Goal: Information Seeking & Learning: Learn about a topic

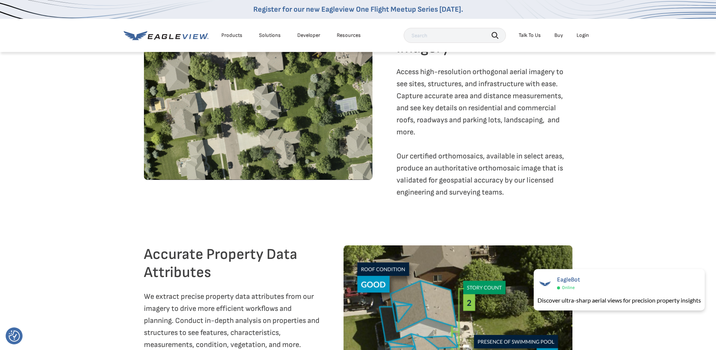
scroll to position [1151, 0]
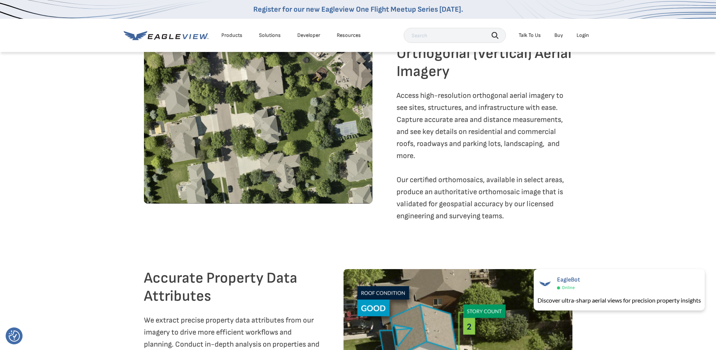
click at [267, 35] on div "Solutions" at bounding box center [270, 35] width 22 height 7
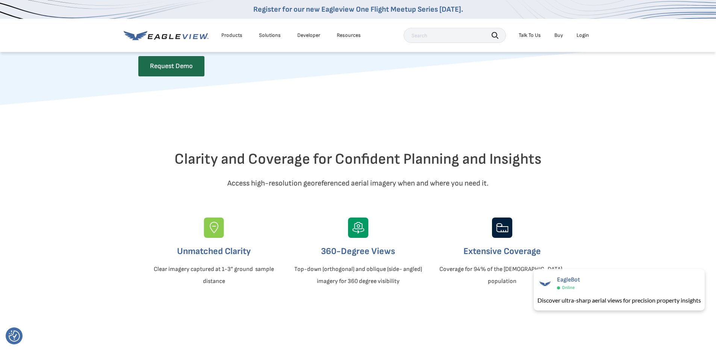
scroll to position [121, 3]
click at [347, 36] on div "Resources" at bounding box center [349, 35] width 24 height 7
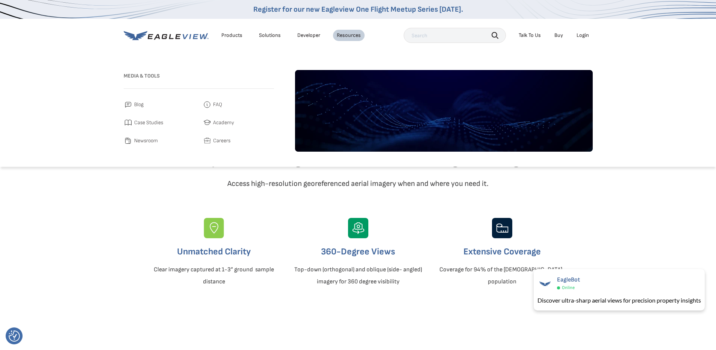
click at [262, 34] on div "Solutions" at bounding box center [270, 35] width 22 height 7
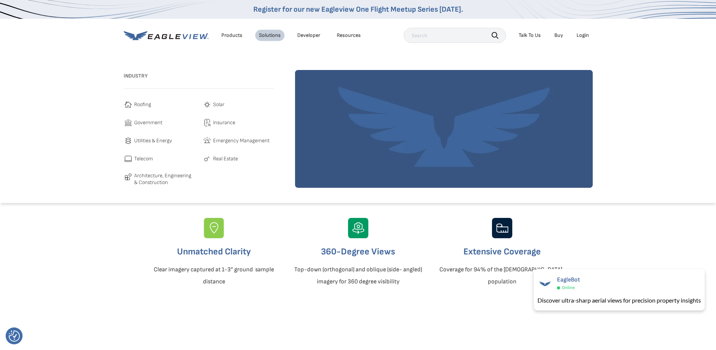
scroll to position [118, 3]
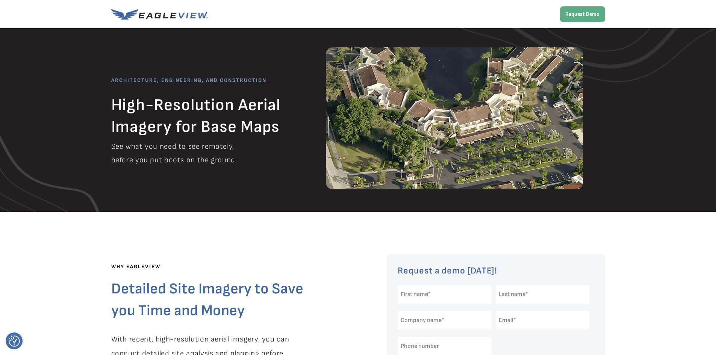
click at [150, 20] on div at bounding box center [358, 14] width 494 height 28
click at [171, 15] on img at bounding box center [159, 14] width 97 height 11
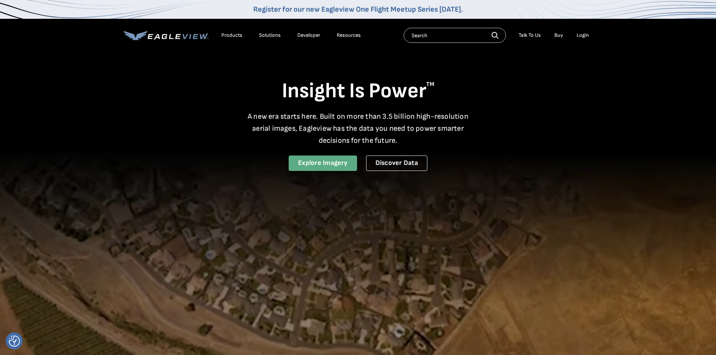
click at [340, 166] on link "Explore Imagery" at bounding box center [323, 163] width 68 height 15
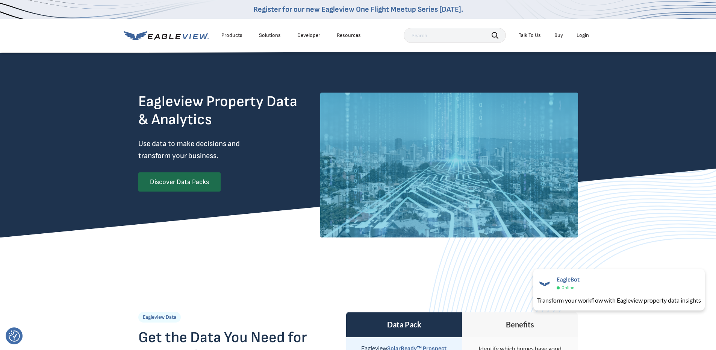
click at [313, 32] on link "Developer" at bounding box center [308, 35] width 23 height 7
click at [229, 40] on li "Products" at bounding box center [232, 35] width 29 height 11
click at [230, 36] on div "Products" at bounding box center [231, 35] width 21 height 7
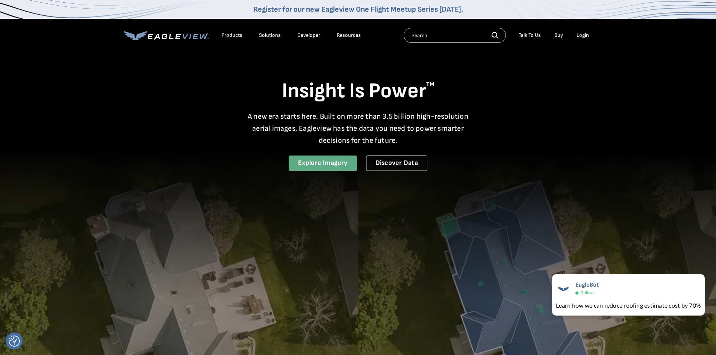
click at [341, 162] on link "Explore Imagery" at bounding box center [323, 163] width 68 height 15
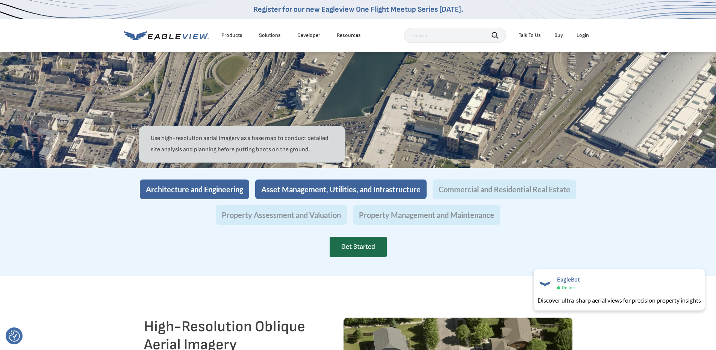
scroll to position [665, 2]
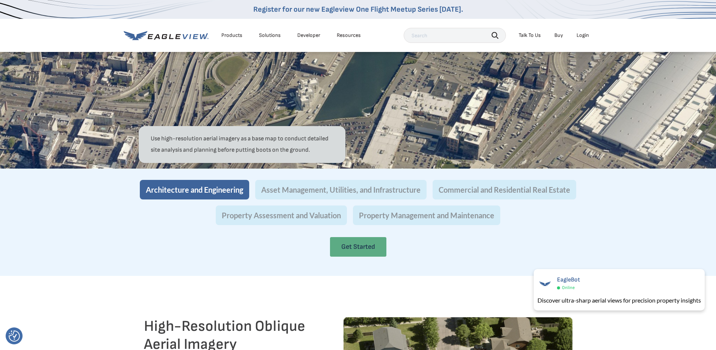
click at [343, 256] on link "Get Started" at bounding box center [358, 247] width 56 height 20
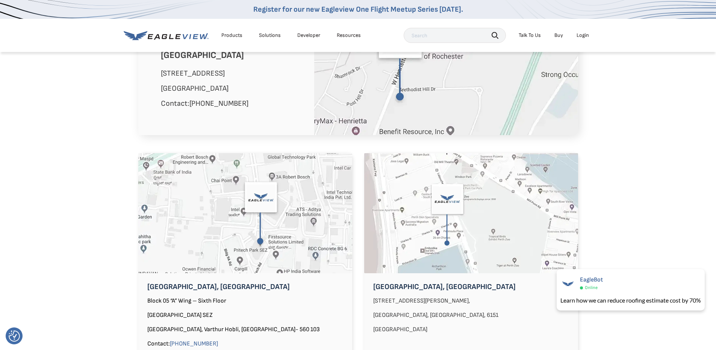
scroll to position [532, 0]
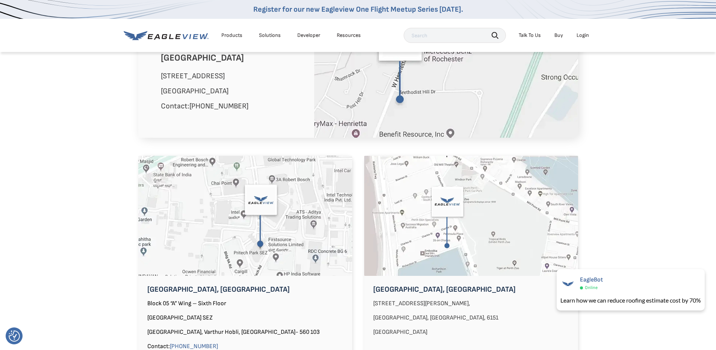
click at [229, 227] on img at bounding box center [245, 216] width 214 height 120
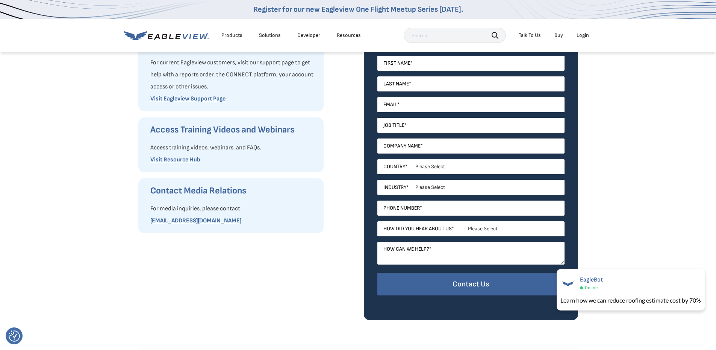
scroll to position [0, 0]
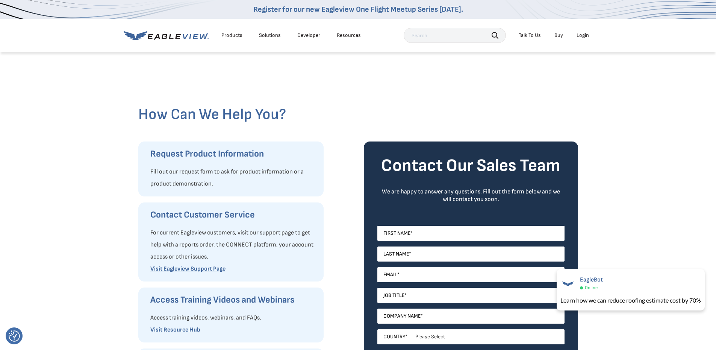
click at [344, 39] on li "Resources" at bounding box center [349, 35] width 32 height 11
click at [344, 36] on div "Resources" at bounding box center [349, 35] width 24 height 7
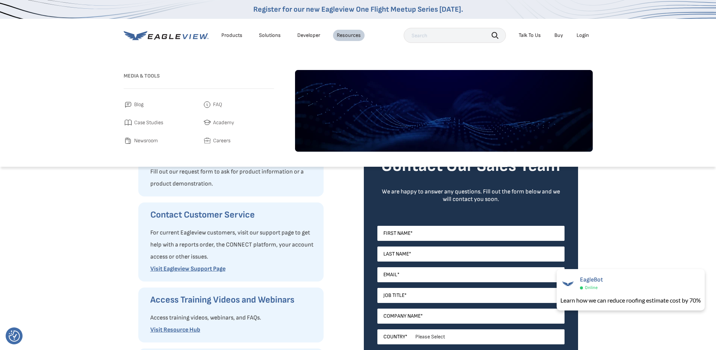
click at [219, 138] on span "Careers" at bounding box center [221, 140] width 17 height 9
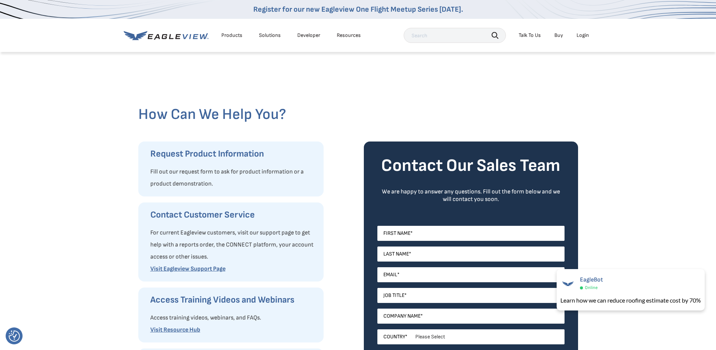
click at [271, 37] on div "Solutions" at bounding box center [270, 35] width 22 height 7
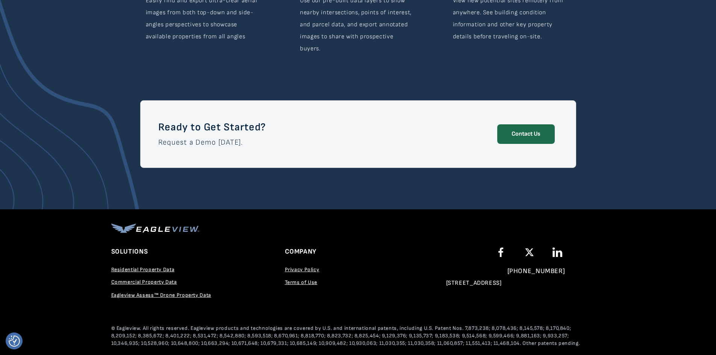
scroll to position [1283, 0]
